Goal: Information Seeking & Learning: Learn about a topic

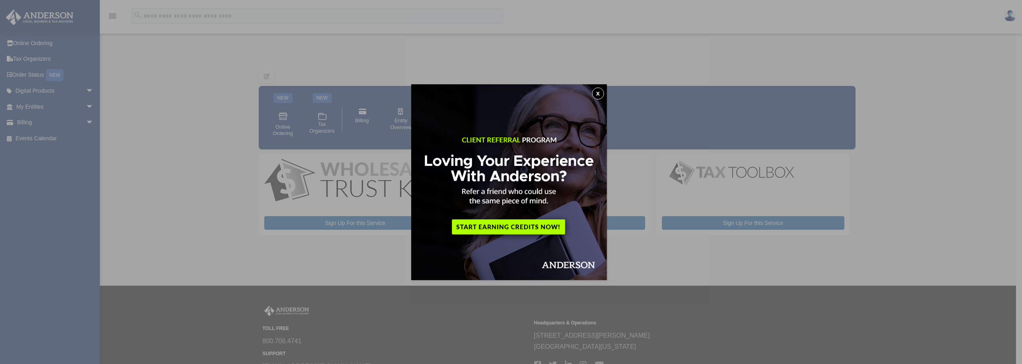
click at [603, 93] on button "x" at bounding box center [598, 93] width 12 height 12
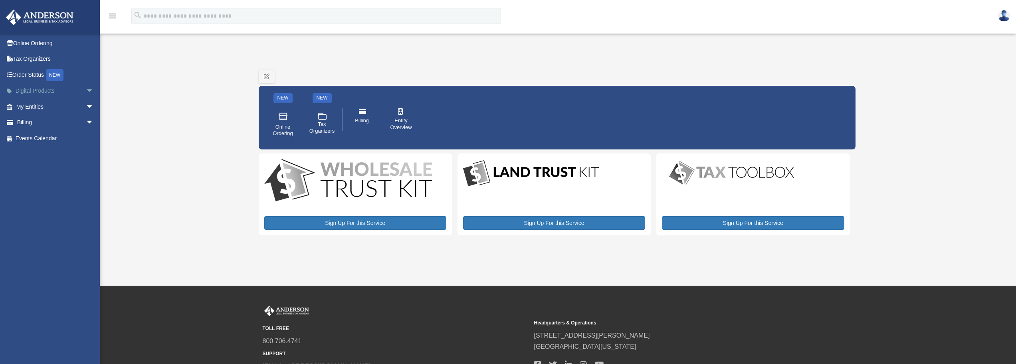
click at [86, 91] on span "arrow_drop_down" at bounding box center [94, 91] width 16 height 16
click at [86, 91] on span "arrow_drop_up" at bounding box center [94, 91] width 16 height 16
click at [86, 103] on span "arrow_drop_down" at bounding box center [94, 107] width 16 height 16
click at [86, 103] on span "arrow_drop_up" at bounding box center [94, 107] width 16 height 16
click at [33, 41] on link "Online Ordering" at bounding box center [56, 43] width 100 height 16
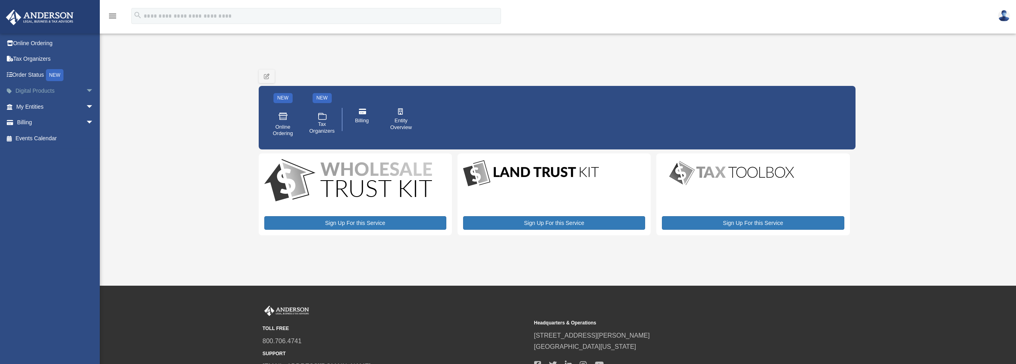
click at [86, 87] on span "arrow_drop_down" at bounding box center [94, 91] width 16 height 16
click at [86, 87] on span "arrow_drop_up" at bounding box center [94, 91] width 16 height 16
click at [86, 107] on span "arrow_drop_down" at bounding box center [94, 107] width 16 height 16
click at [46, 121] on link "Overview" at bounding box center [58, 123] width 95 height 16
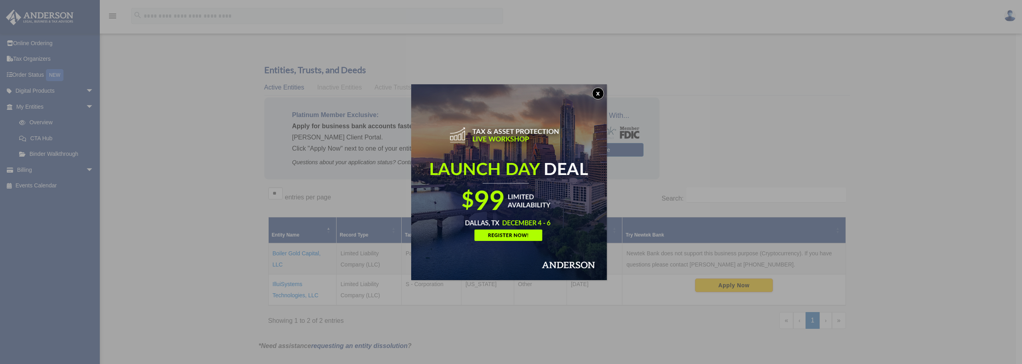
click at [602, 93] on button "x" at bounding box center [598, 93] width 12 height 12
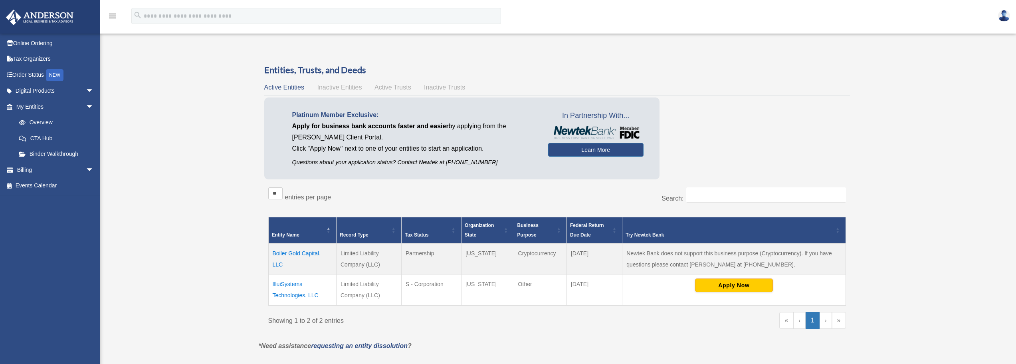
scroll to position [40, 0]
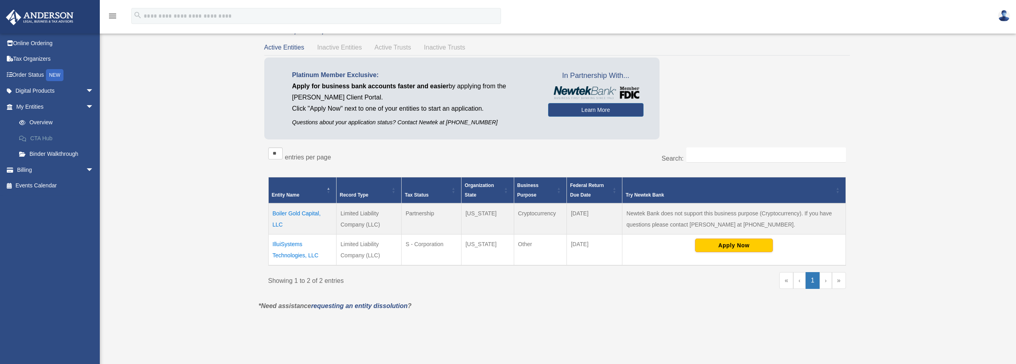
click at [44, 138] on link "CTA Hub" at bounding box center [58, 138] width 95 height 16
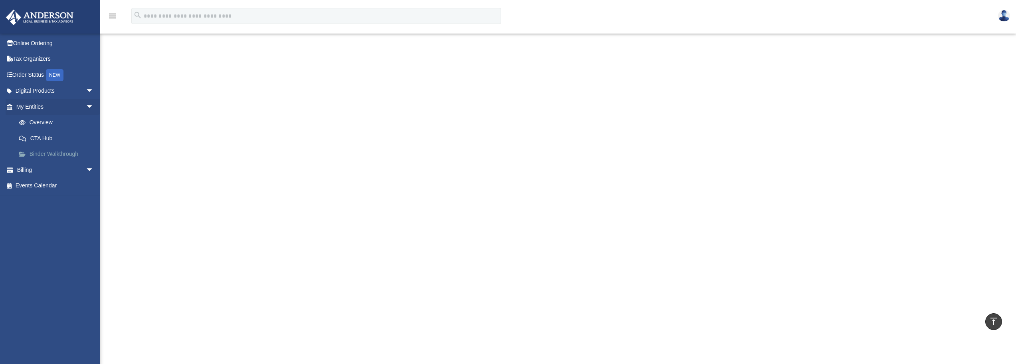
scroll to position [160, 0]
click at [59, 153] on link "Binder Walkthrough" at bounding box center [58, 154] width 95 height 16
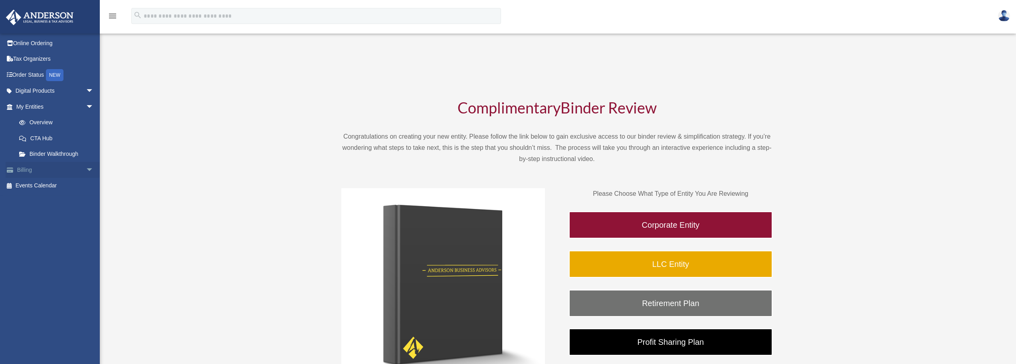
click at [59, 170] on link "Billing arrow_drop_down" at bounding box center [56, 170] width 100 height 16
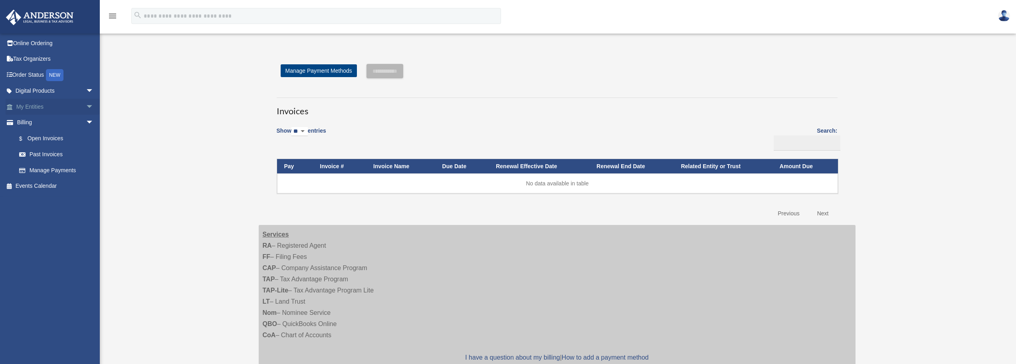
click at [30, 107] on link "My Entities arrow_drop_down" at bounding box center [56, 107] width 100 height 16
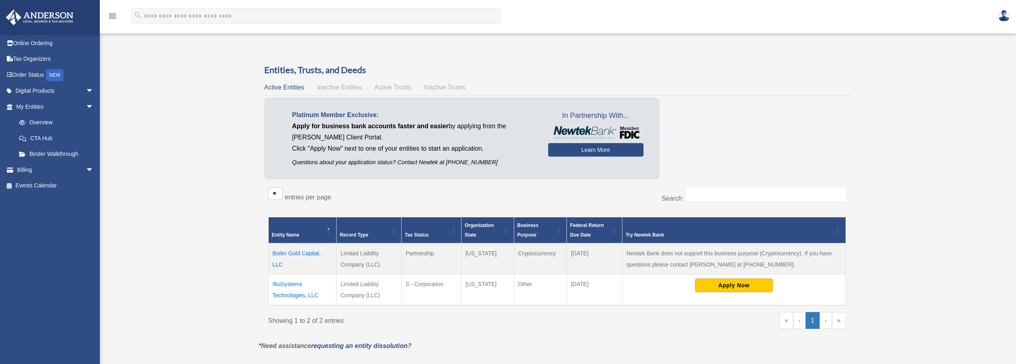
click at [390, 86] on span "Active Trusts" at bounding box center [392, 87] width 37 height 7
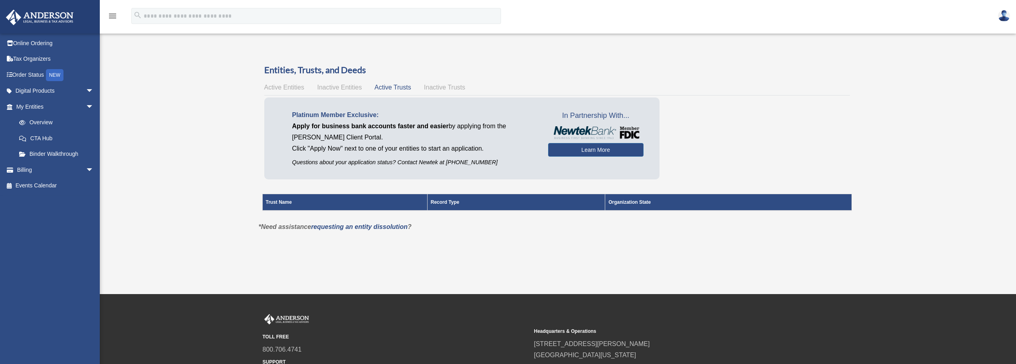
click at [290, 88] on span "Active Entities" at bounding box center [284, 87] width 40 height 7
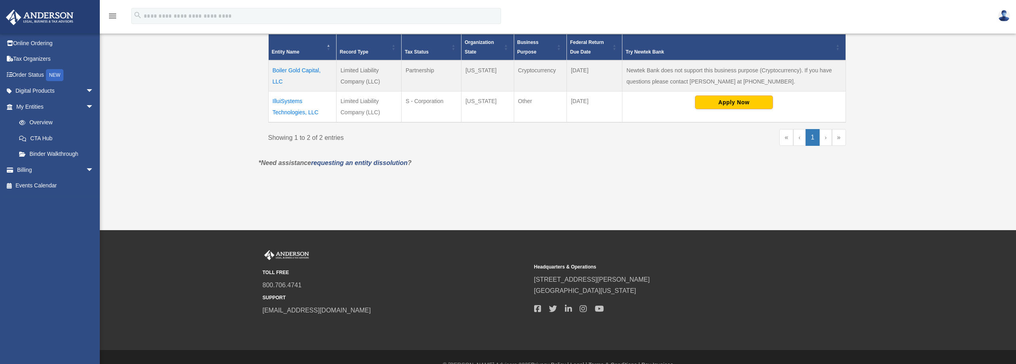
scroll to position [199, 0]
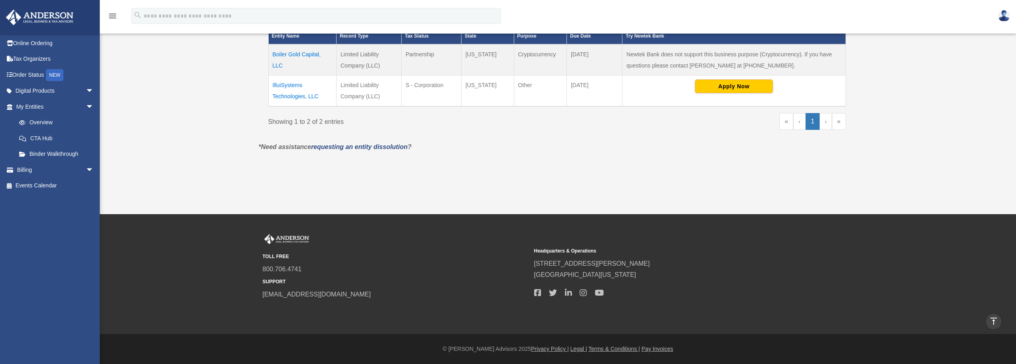
click at [288, 52] on td "Boiler Gold Capital, LLC" at bounding box center [302, 59] width 68 height 31
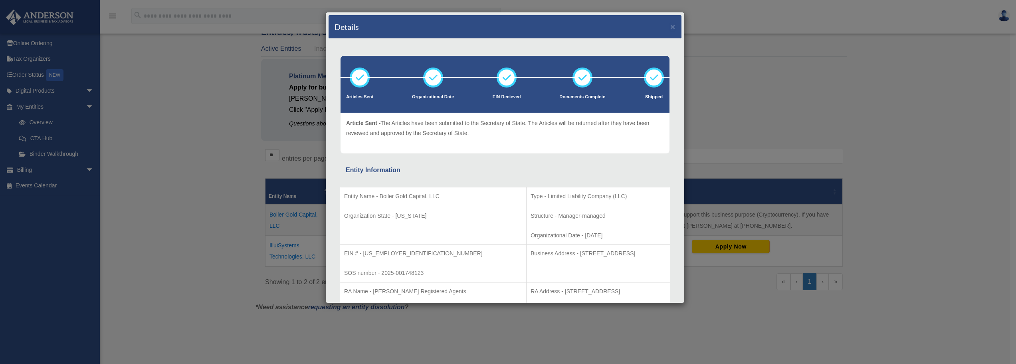
scroll to position [0, 0]
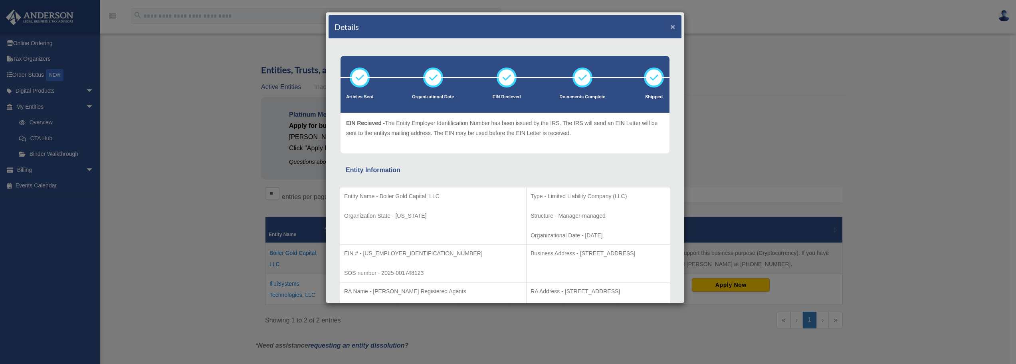
click at [670, 26] on button "×" at bounding box center [672, 26] width 5 height 8
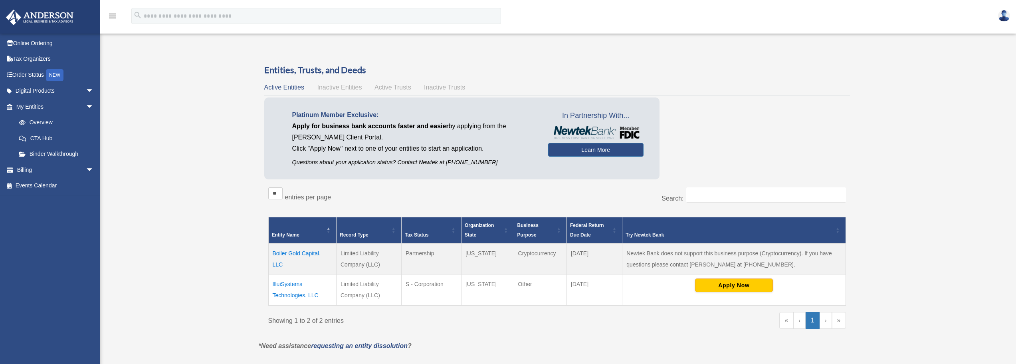
click at [300, 293] on td "IlluiSystems Technologies, LLC" at bounding box center [302, 289] width 68 height 31
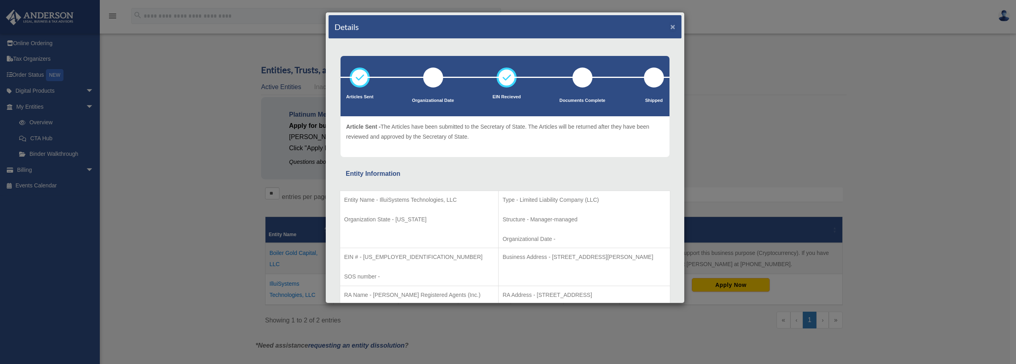
click at [670, 25] on button "×" at bounding box center [672, 26] width 5 height 8
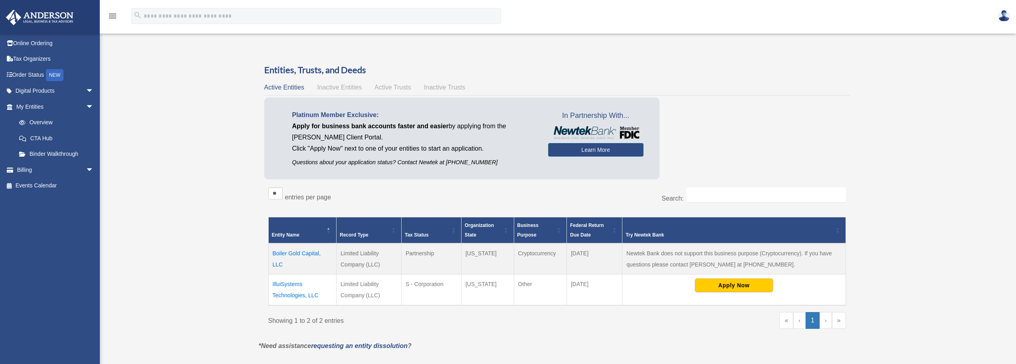
click at [307, 252] on td "Boiler Gold Capital, LLC" at bounding box center [302, 258] width 68 height 31
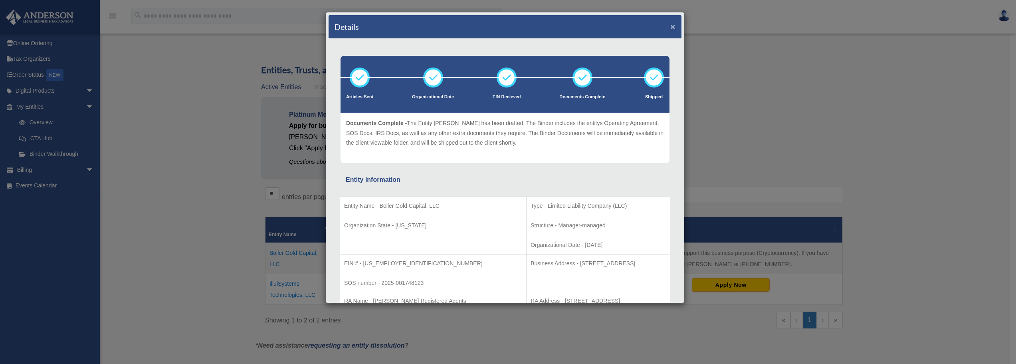
click at [670, 24] on button "×" at bounding box center [672, 26] width 5 height 8
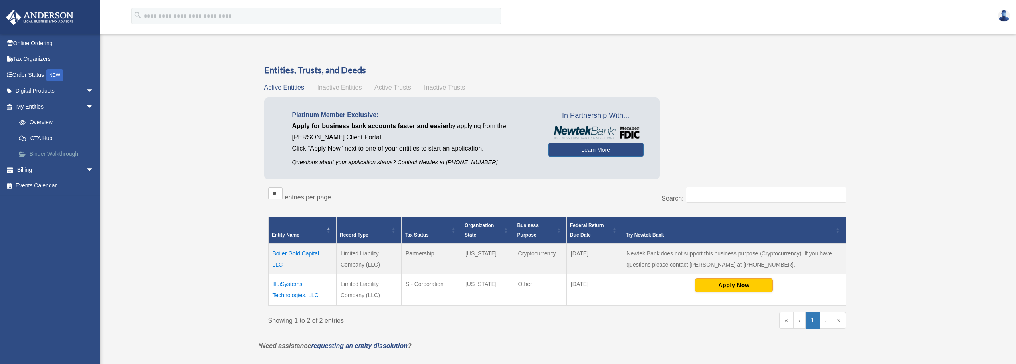
click at [54, 151] on link "Binder Walkthrough" at bounding box center [58, 154] width 95 height 16
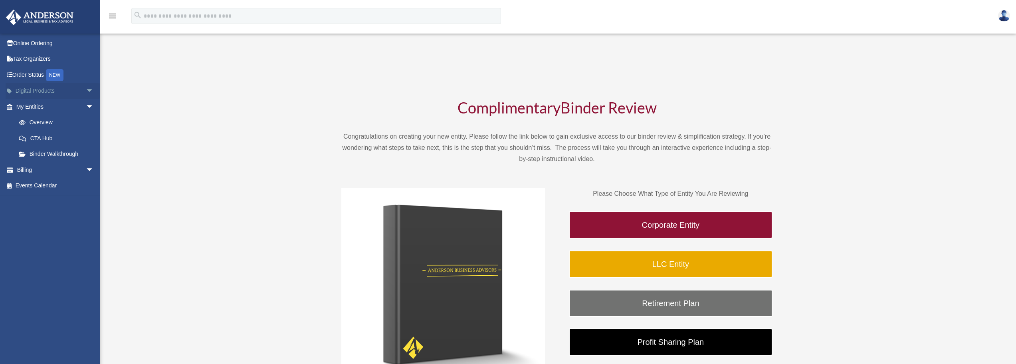
click at [27, 92] on link "Digital Products arrow_drop_down" at bounding box center [56, 91] width 100 height 16
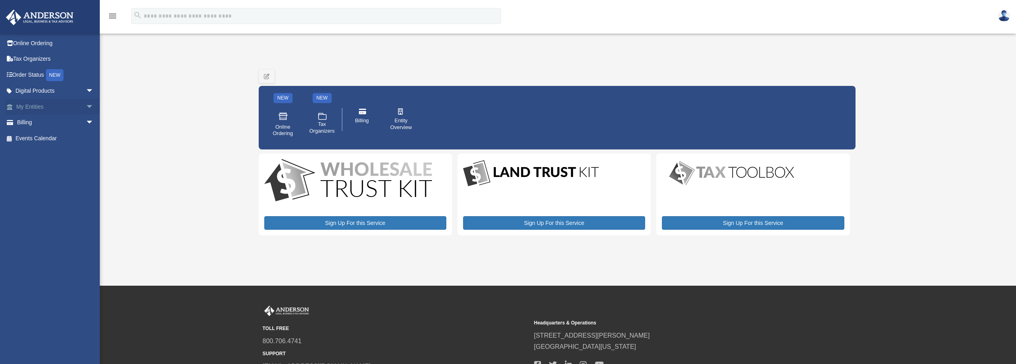
click at [40, 104] on link "My Entities arrow_drop_down" at bounding box center [56, 107] width 100 height 16
click at [86, 106] on span "arrow_drop_down" at bounding box center [94, 107] width 16 height 16
click at [25, 105] on link "My Entities arrow_drop_up" at bounding box center [56, 107] width 100 height 16
click at [39, 119] on link "Overview" at bounding box center [58, 123] width 95 height 16
